Goal: Ask a question

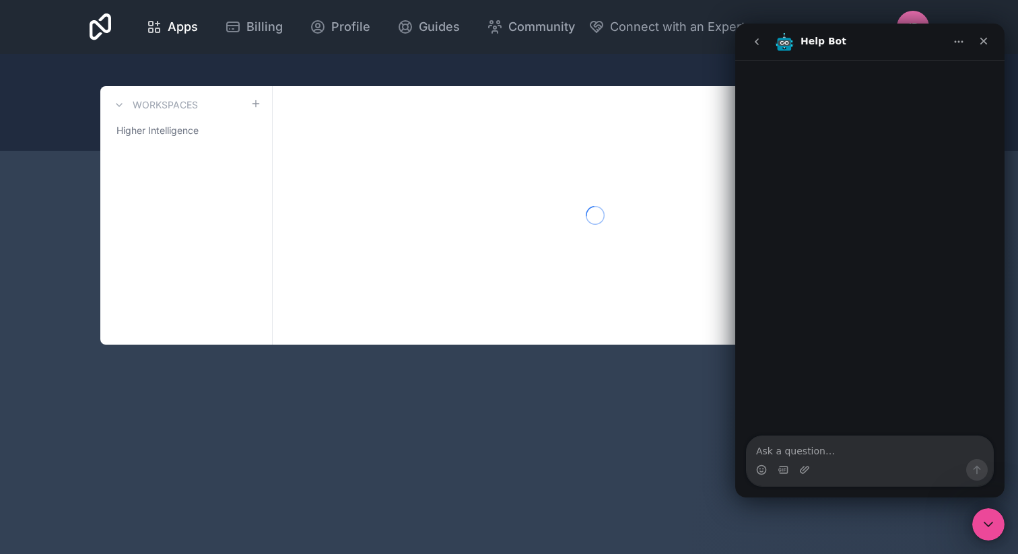
type textarea "w"
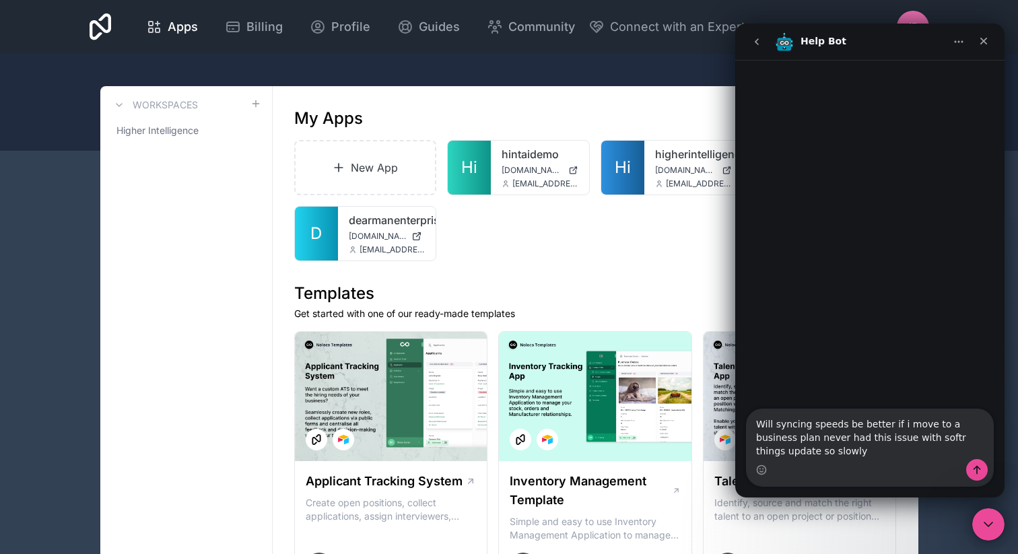
type textarea "Will syncing speeds be better if i move to a business plan never had this issue…"
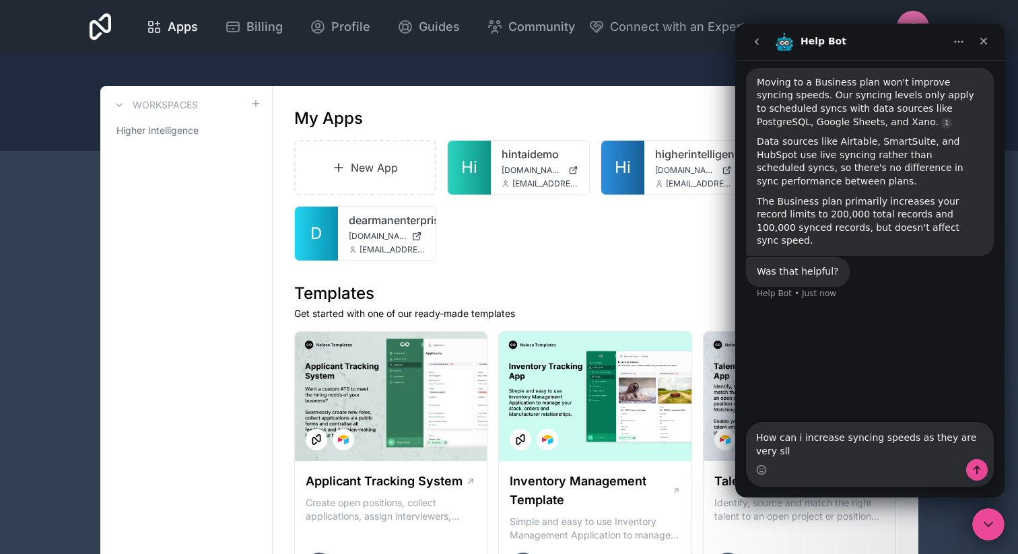
scroll to position [112, 0]
type textarea "How can i increase syncing speeds as they are very slow?"
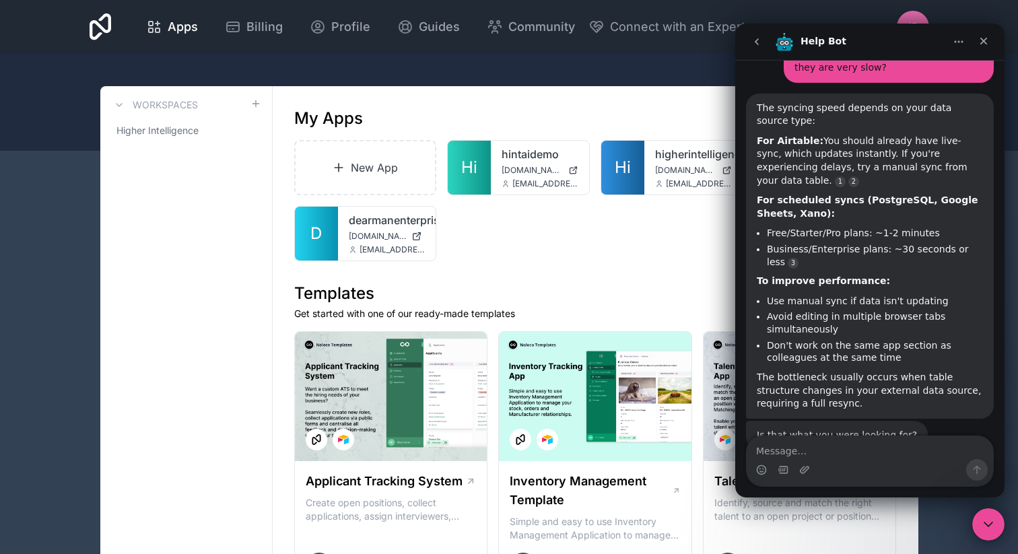
scroll to position [382, 0]
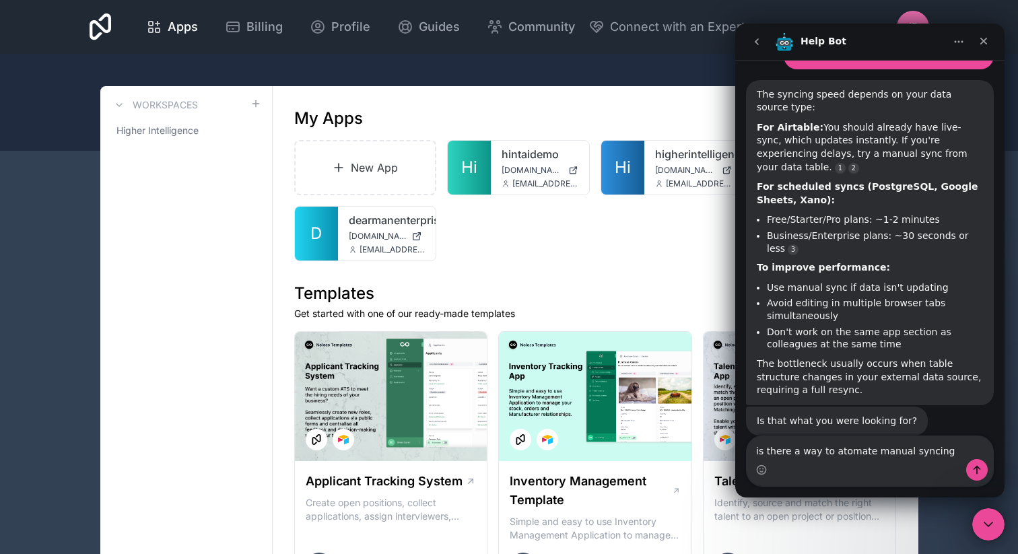
type textarea "is there a way to atomate manual syncing?"
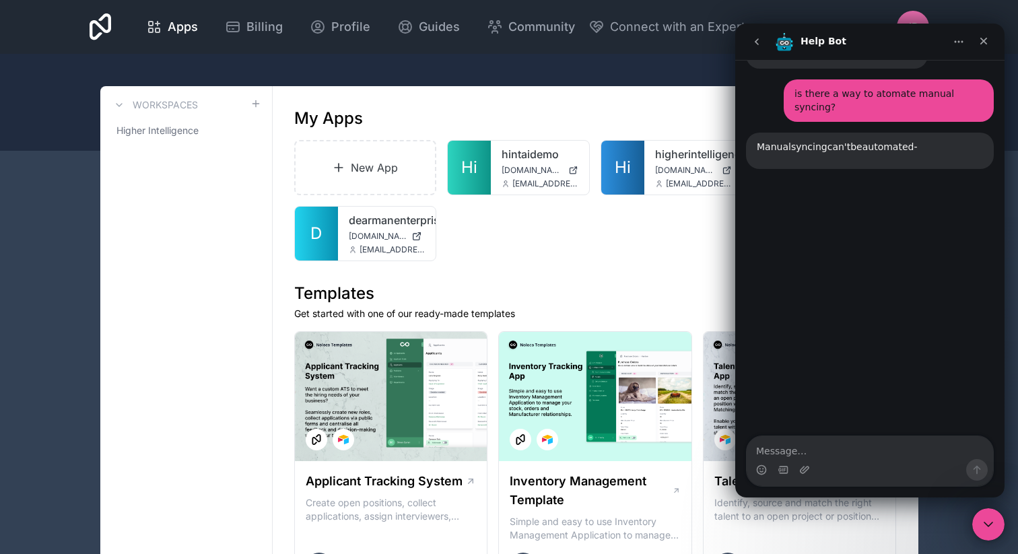
scroll to position [756, 0]
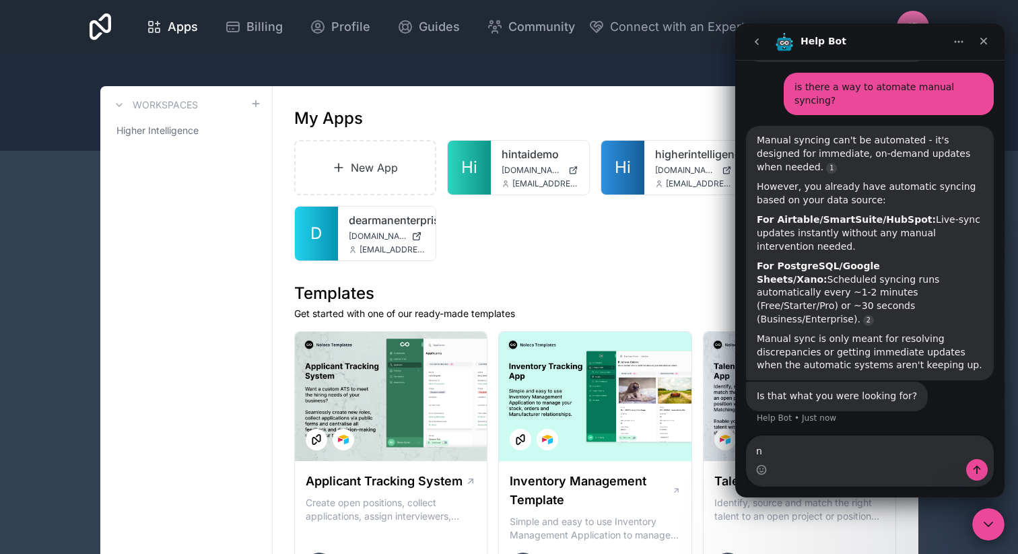
type textarea "no"
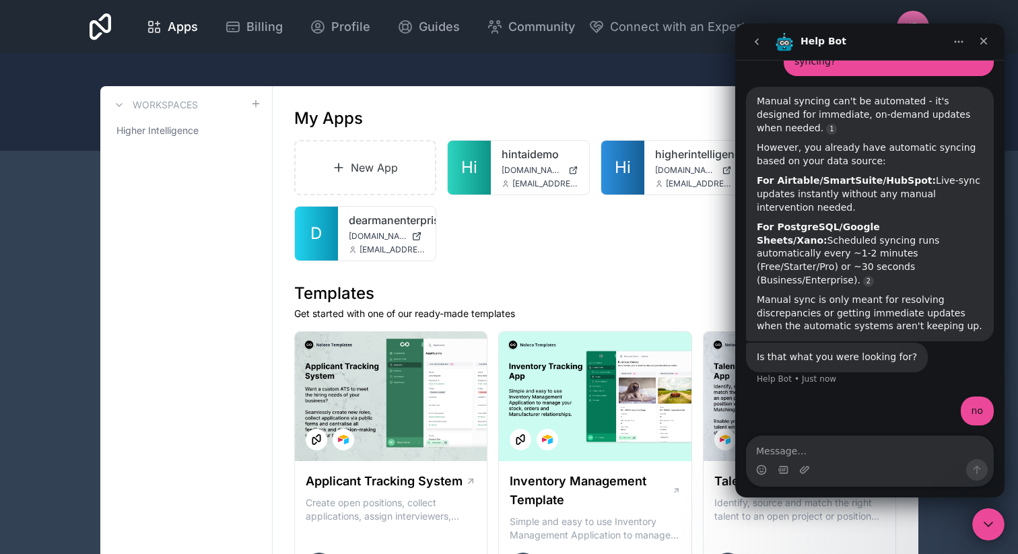
click at [588, 210] on div "New App Hi hintaidemo [DOMAIN_NAME] [EMAIL_ADDRESS][DOMAIN_NAME] Hi higherintel…" at bounding box center [595, 200] width 602 height 121
click at [991, 44] on div "Close" at bounding box center [983, 41] width 24 height 24
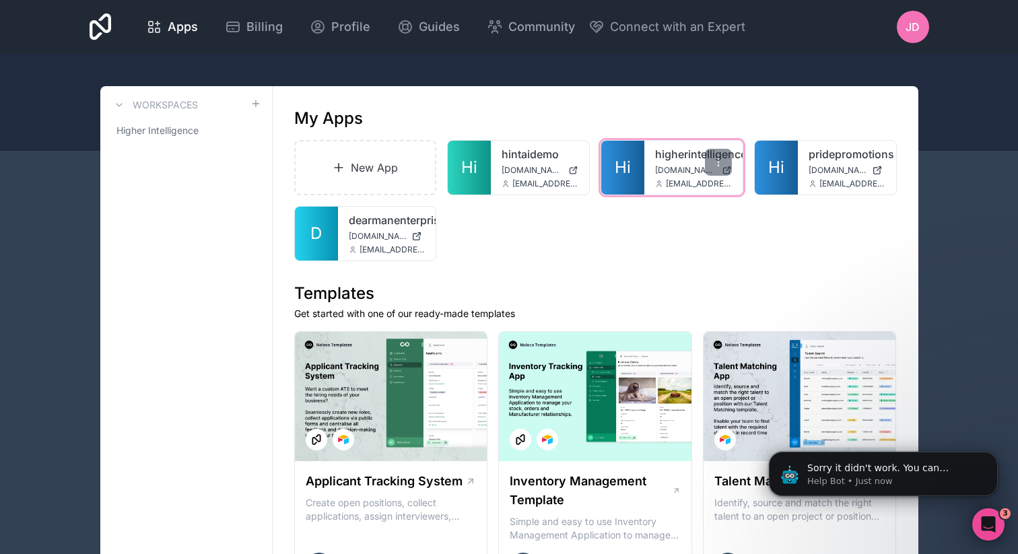
scroll to position [804, 0]
click at [660, 186] on icon at bounding box center [659, 186] width 4 height 2
click at [628, 158] on span "Hi" at bounding box center [623, 168] width 16 height 22
